Goal: Task Accomplishment & Management: Complete application form

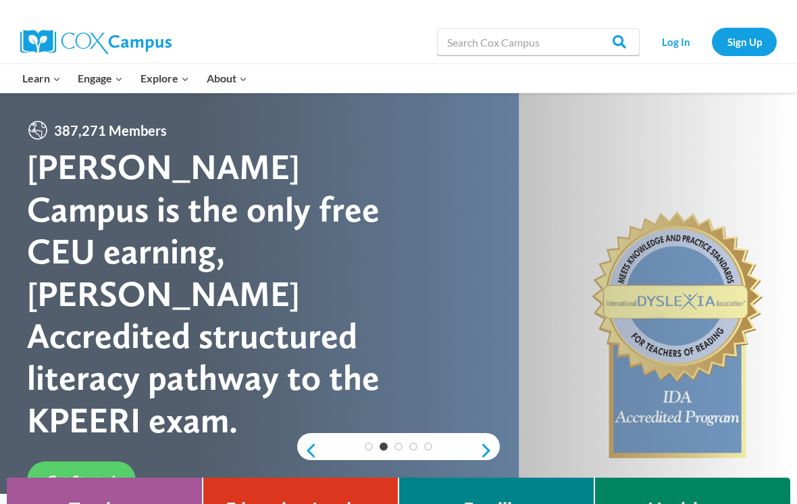
click at [795, 55] on div "Search in https://coxcampus.org/ Search Search Log In Sign Up" at bounding box center [398, 41] width 797 height 43
click at [103, 472] on span "Get Started" at bounding box center [81, 480] width 68 height 16
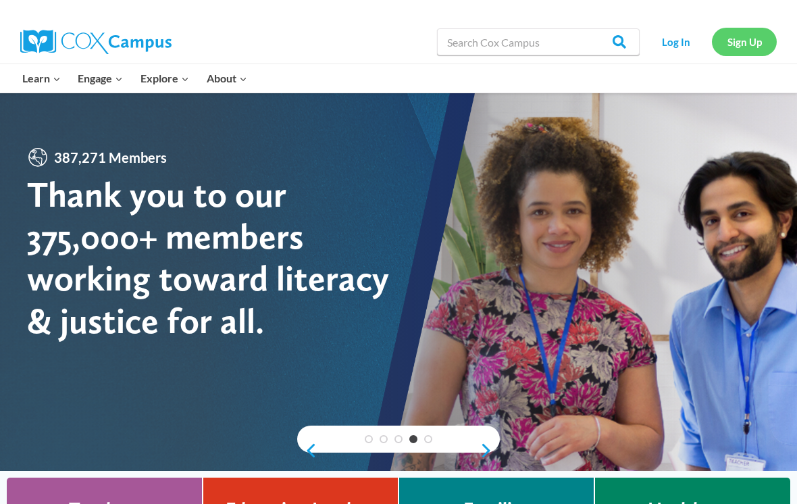
click at [743, 47] on link "Sign Up" at bounding box center [744, 42] width 65 height 28
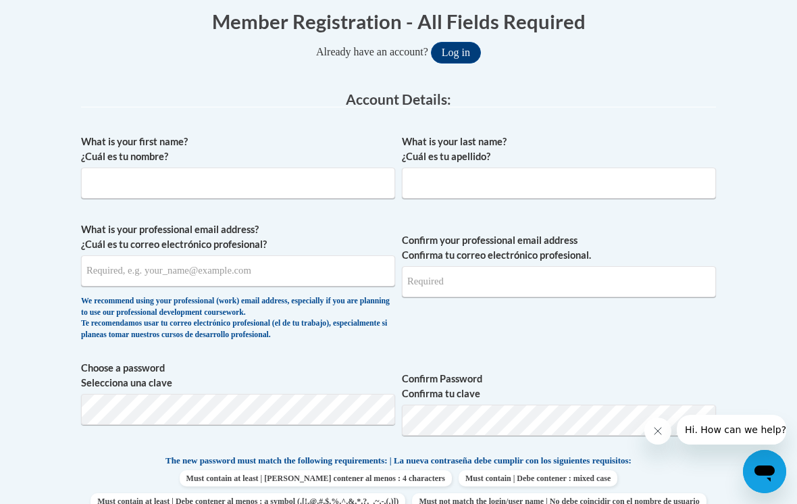
scroll to position [310, 0]
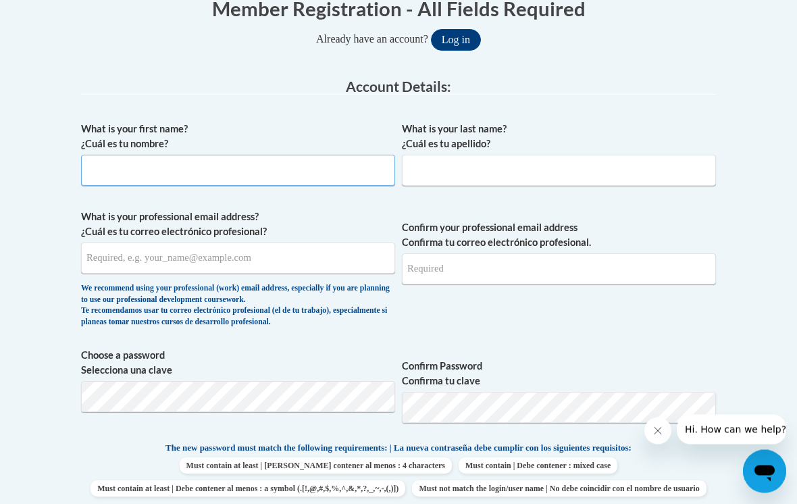
click at [311, 172] on input "What is your first name? ¿Cuál es tu nombre?" at bounding box center [238, 170] width 314 height 31
type input "Ridley"
click at [621, 174] on input "What is your last name? ¿Cuál es tu apellido?" at bounding box center [559, 170] width 314 height 31
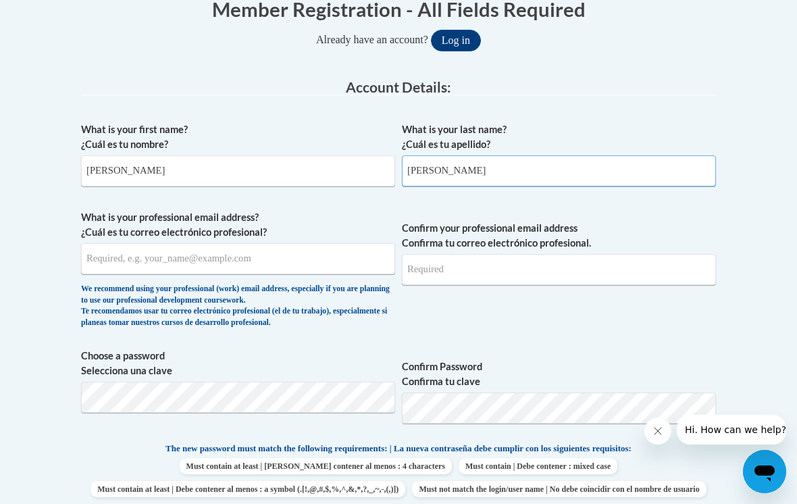
type input "coleman"
click at [257, 253] on input "What is your professional email address? ¿Cuál es tu correo electrónico profesi…" at bounding box center [238, 258] width 314 height 31
type input "rcoleman8709@lauderdale.k12.ms.us"
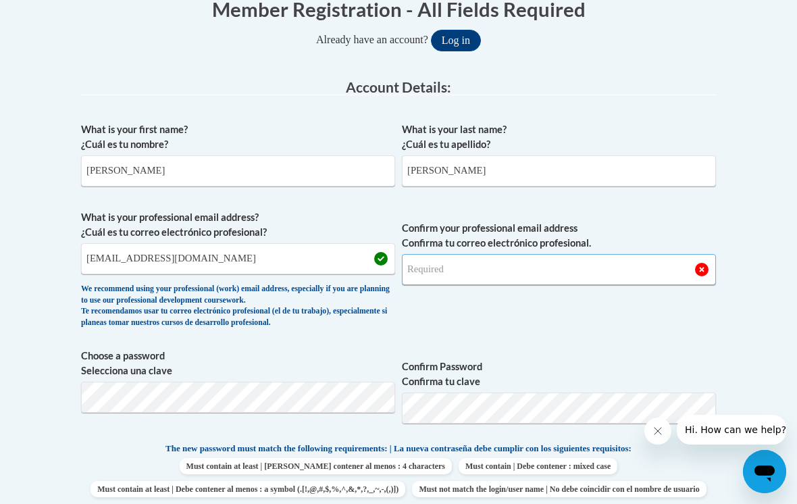
click at [566, 257] on input "Confirm your professional email address Confirma tu correo electrónico profesio…" at bounding box center [559, 269] width 314 height 31
type input "rcoleman8709@lauderdale.k12.ms.us"
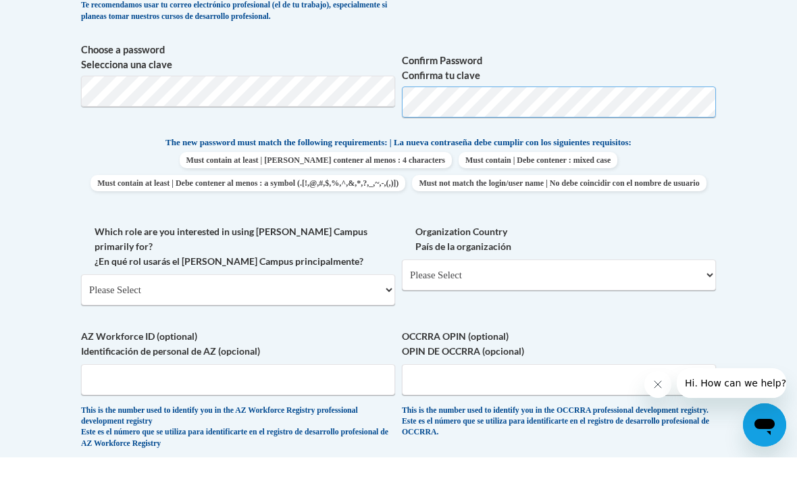
scroll to position [570, 0]
click at [389, 320] on select "Please Select College/University | Colegio/Universidad Community/Nonprofit Part…" at bounding box center [238, 335] width 314 height 31
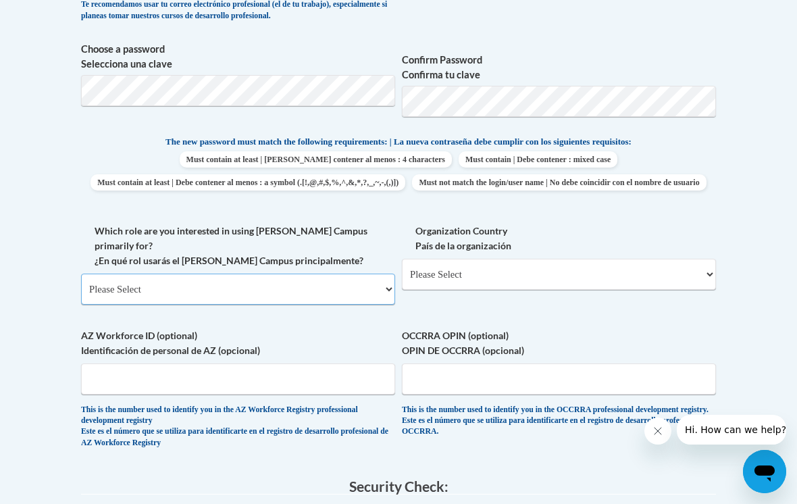
click at [391, 274] on select "Please Select College/University | Colegio/Universidad Community/Nonprofit Part…" at bounding box center [238, 289] width 314 height 31
select select "5a18ea06-2b54-4451-96f2-d152daf9eac5"
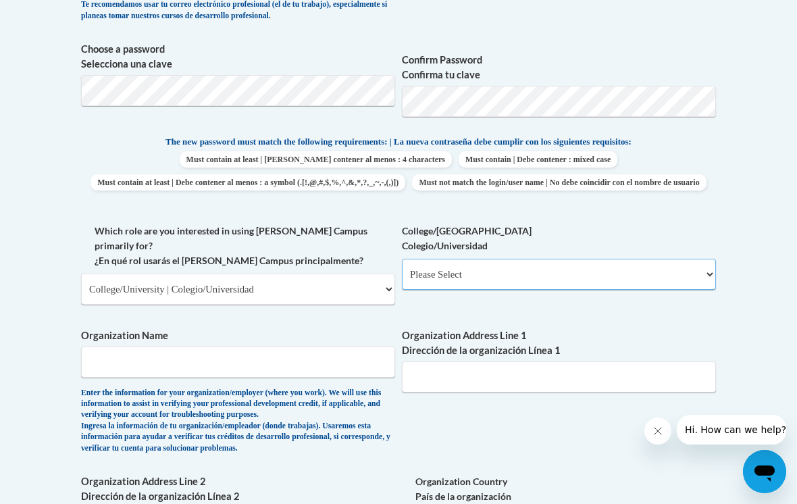
click at [710, 266] on select "Please Select College/University Staff | Empleado universitario College/Univers…" at bounding box center [559, 274] width 314 height 31
select select "c8743970-7742-49d2-af9e-5c4138019e9a"
click at [246, 346] on input "Organization Name" at bounding box center [238, 361] width 314 height 31
type input "Mde"
click at [475, 361] on input "Organization Address Line 1 Dirección de la organización Línea 1" at bounding box center [559, 376] width 314 height 31
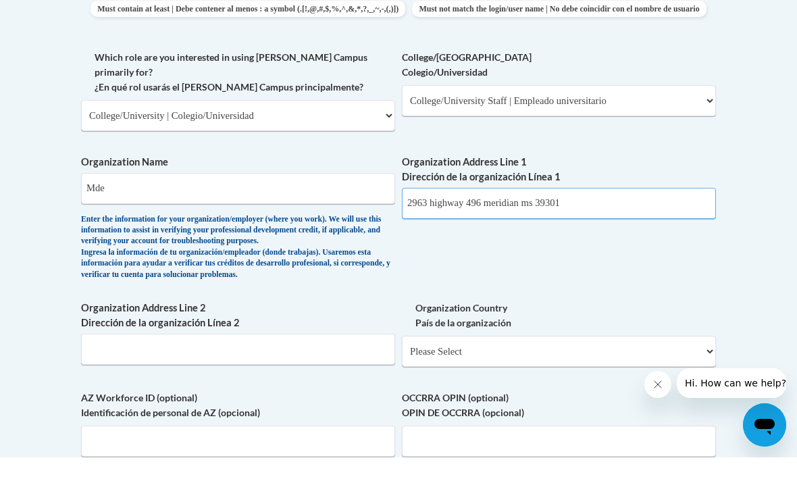
scroll to position [747, 0]
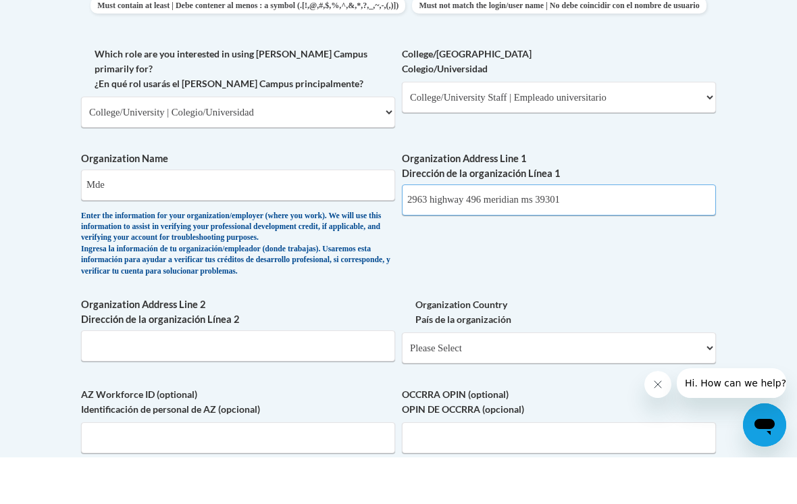
type input "2963 highway 496 meridian ms 39301"
click at [519, 379] on select "Please Select United States | Estados Unidos Outside of the United States | Fue…" at bounding box center [559, 394] width 314 height 31
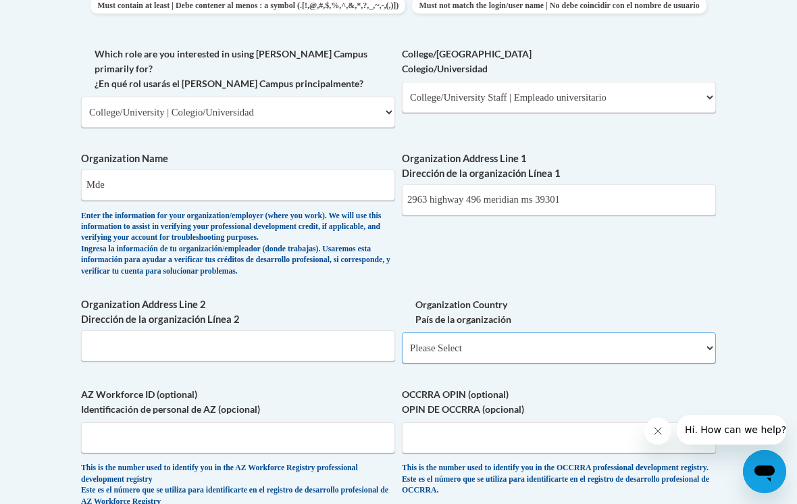
select select "ad49bcad-a171-4b2e-b99c-48b446064914"
select select
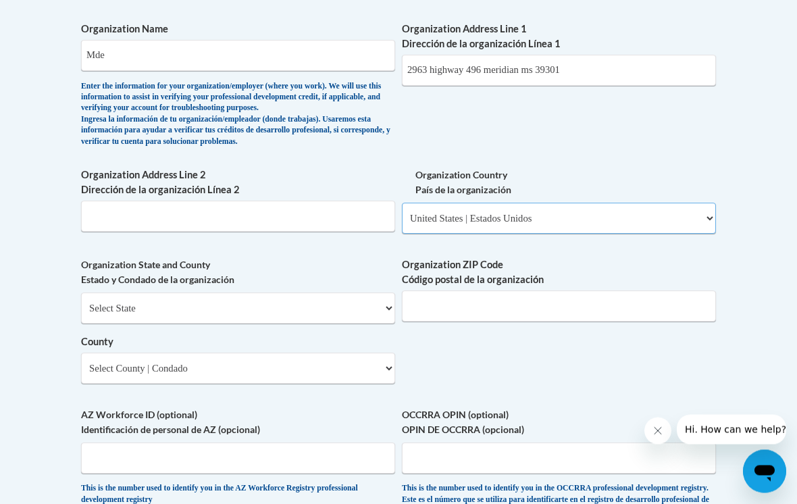
scroll to position [924, 0]
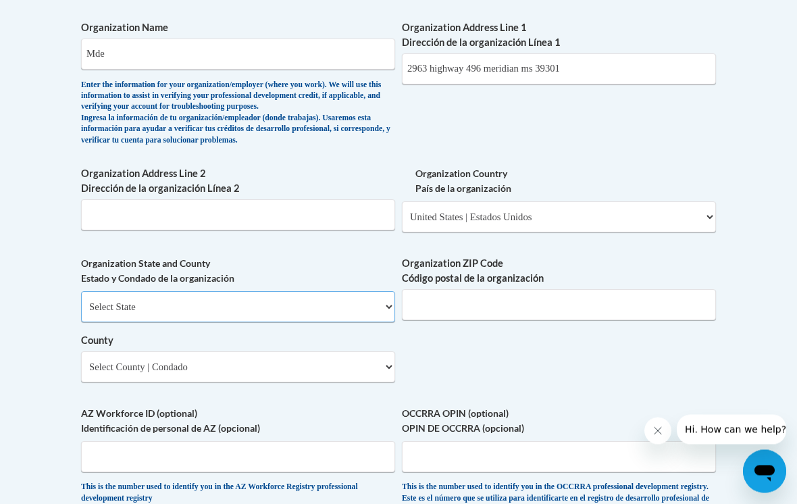
click at [377, 292] on select "Select State Alabama Alaska Arizona Arkansas California Colorado Connecticut De…" at bounding box center [238, 307] width 314 height 31
select select "Mississippi"
click at [518, 289] on input "Organization ZIP Code Código postal de la organización" at bounding box center [559, 304] width 314 height 31
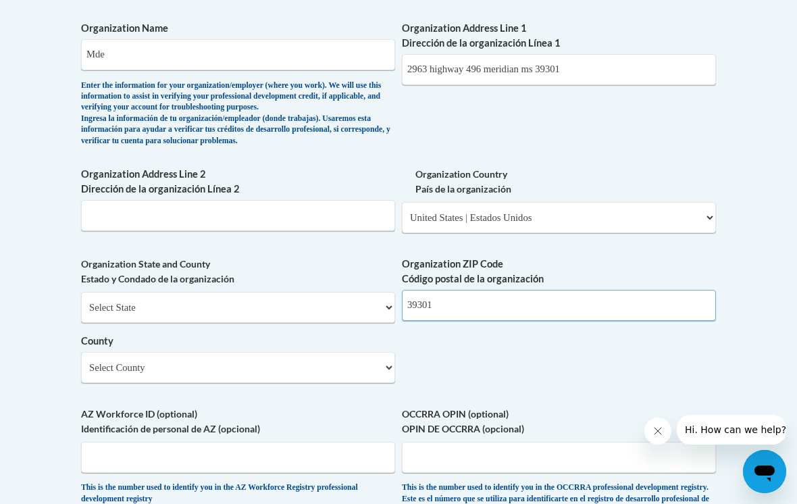
type input "39301"
click at [578, 54] on input "2963 highway 496 meridian ms 39301" at bounding box center [559, 69] width 314 height 31
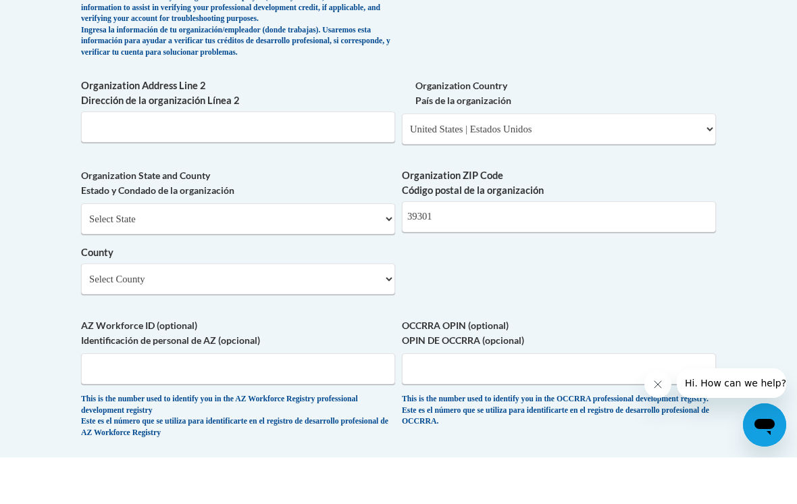
scroll to position [971, 0]
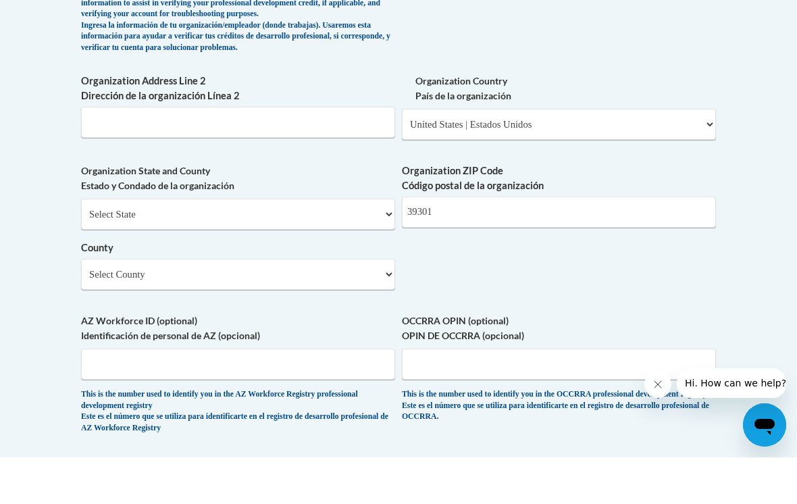
type input "2963 highway 496"
click at [302, 395] on input "AZ Workforce ID (optional) Identificación de personal de AZ (opcional)" at bounding box center [238, 410] width 314 height 31
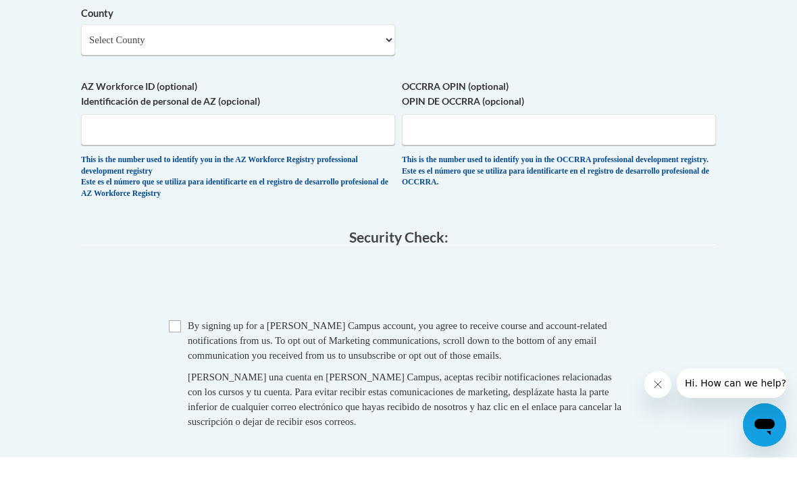
scroll to position [1252, 0]
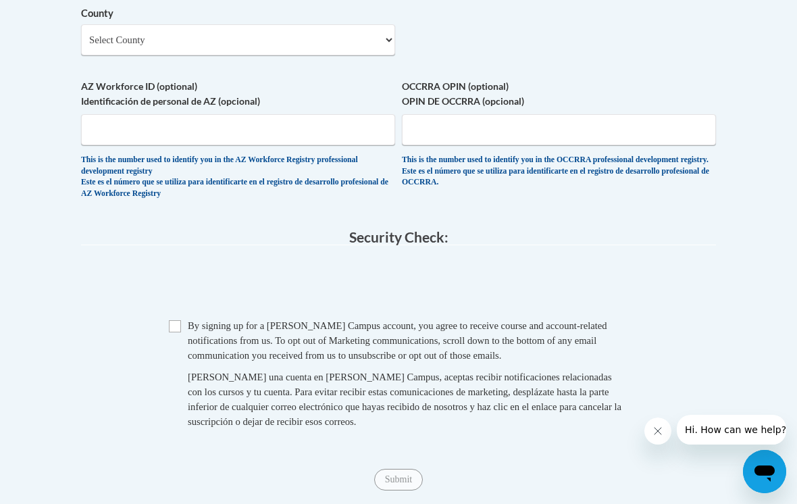
click at [177, 320] on input "Checkbox" at bounding box center [175, 326] width 12 height 12
checkbox input "true"
click at [407, 473] on span "Submit" at bounding box center [398, 478] width 49 height 11
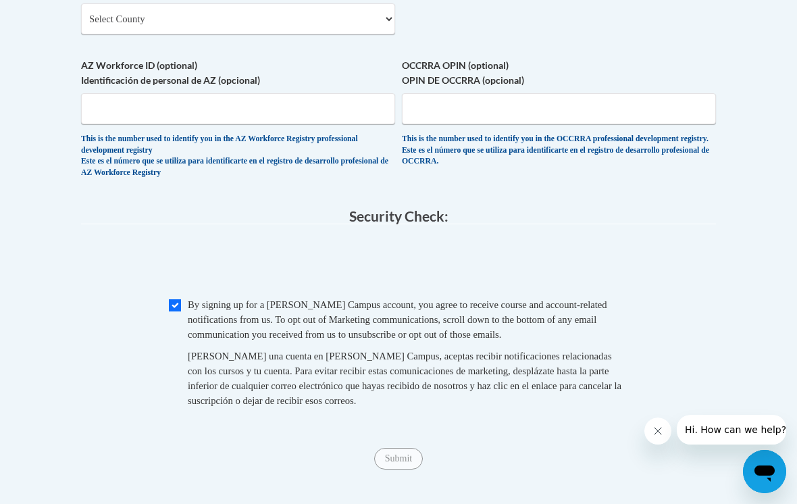
click at [293, 238] on span at bounding box center [398, 264] width 635 height 53
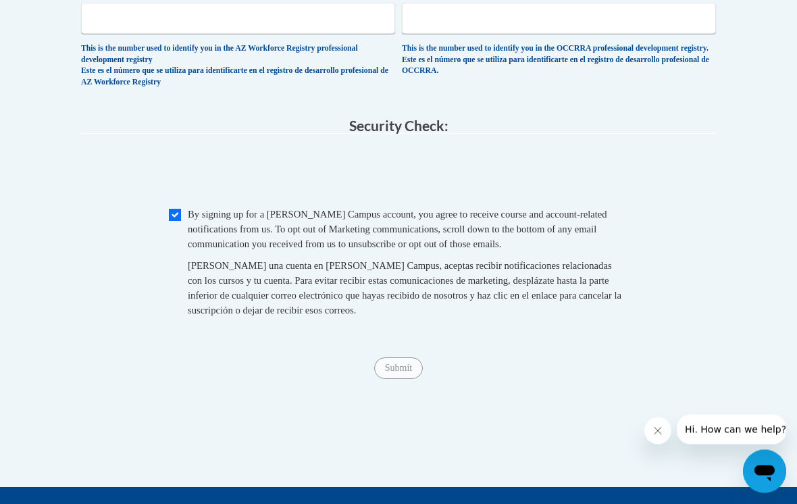
scroll to position [1501, 0]
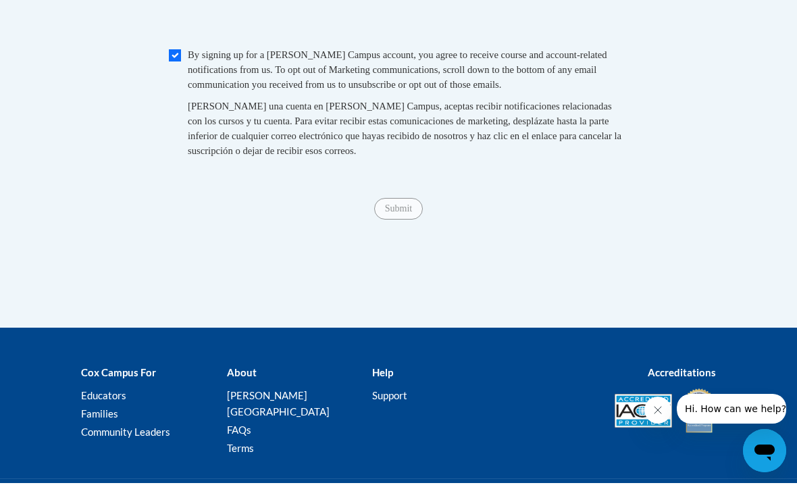
click at [415, 223] on span "Submit" at bounding box center [398, 228] width 49 height 11
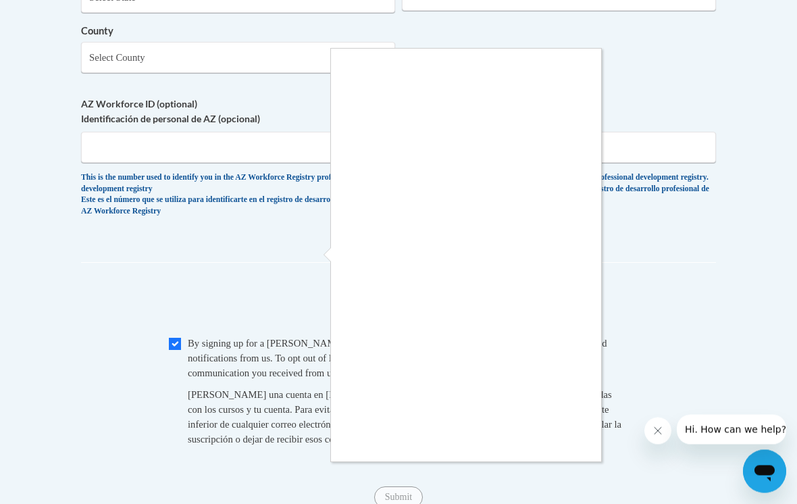
scroll to position [1234, 0]
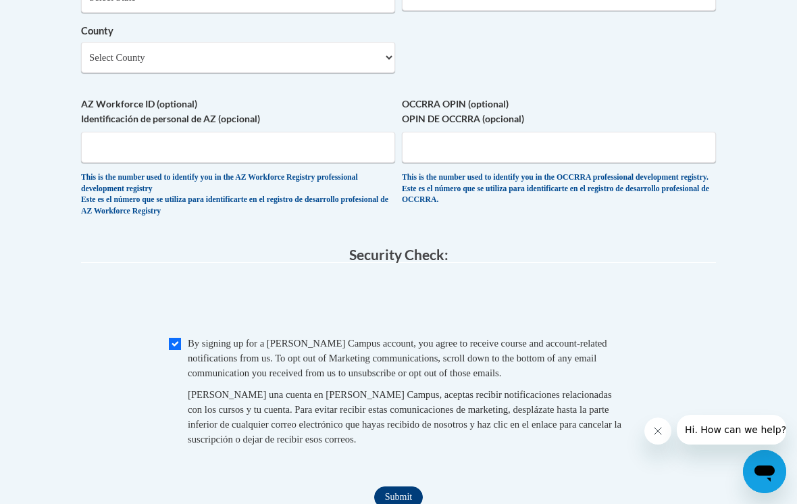
click at [401, 486] on input "Submit" at bounding box center [398, 497] width 49 height 22
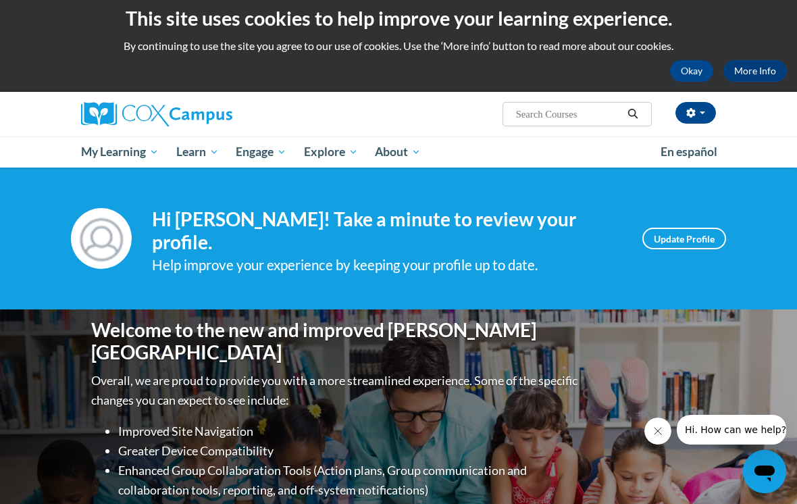
scroll to position [5, 0]
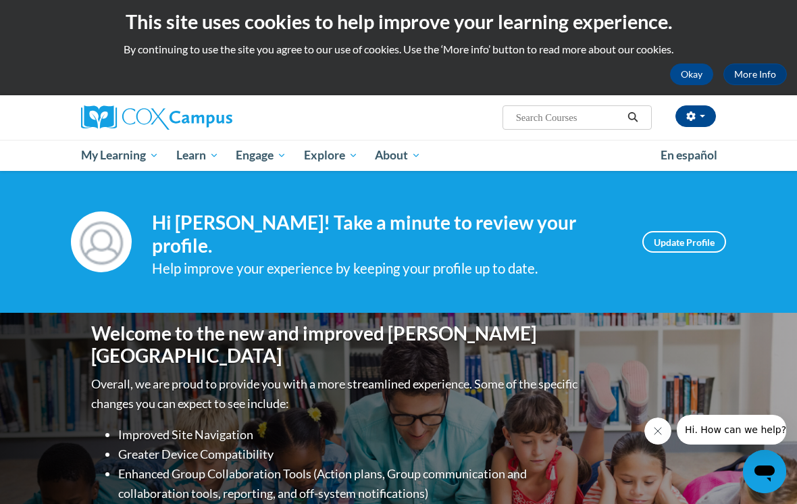
click at [27, 349] on div "Welcome to the new and improved Cox Campus Overall, we are proud to provide you…" at bounding box center [398, 448] width 797 height 270
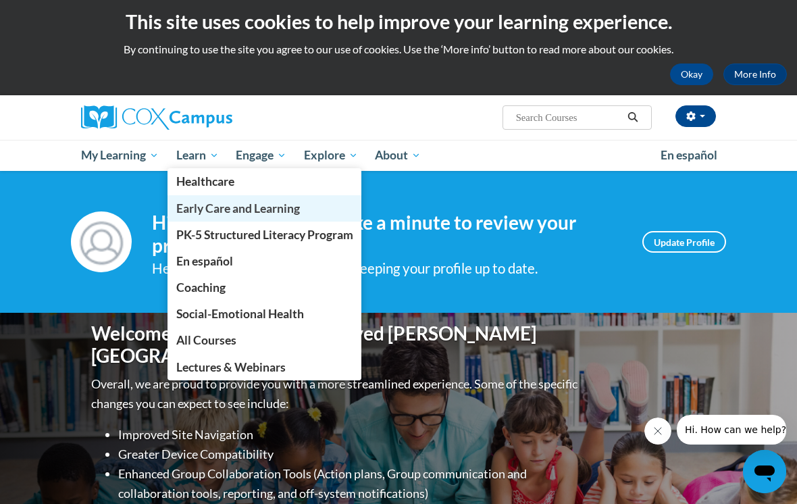
click at [214, 199] on link "Early Care and Learning" at bounding box center [265, 208] width 195 height 26
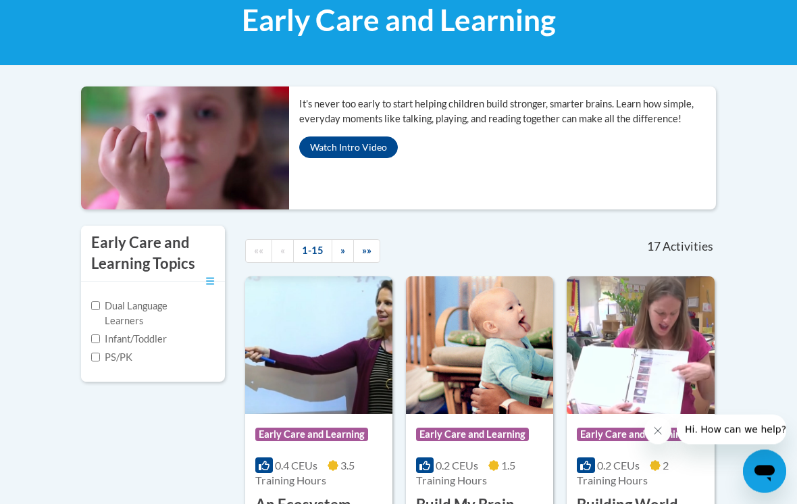
scroll to position [216, 0]
